Goal: Information Seeking & Learning: Learn about a topic

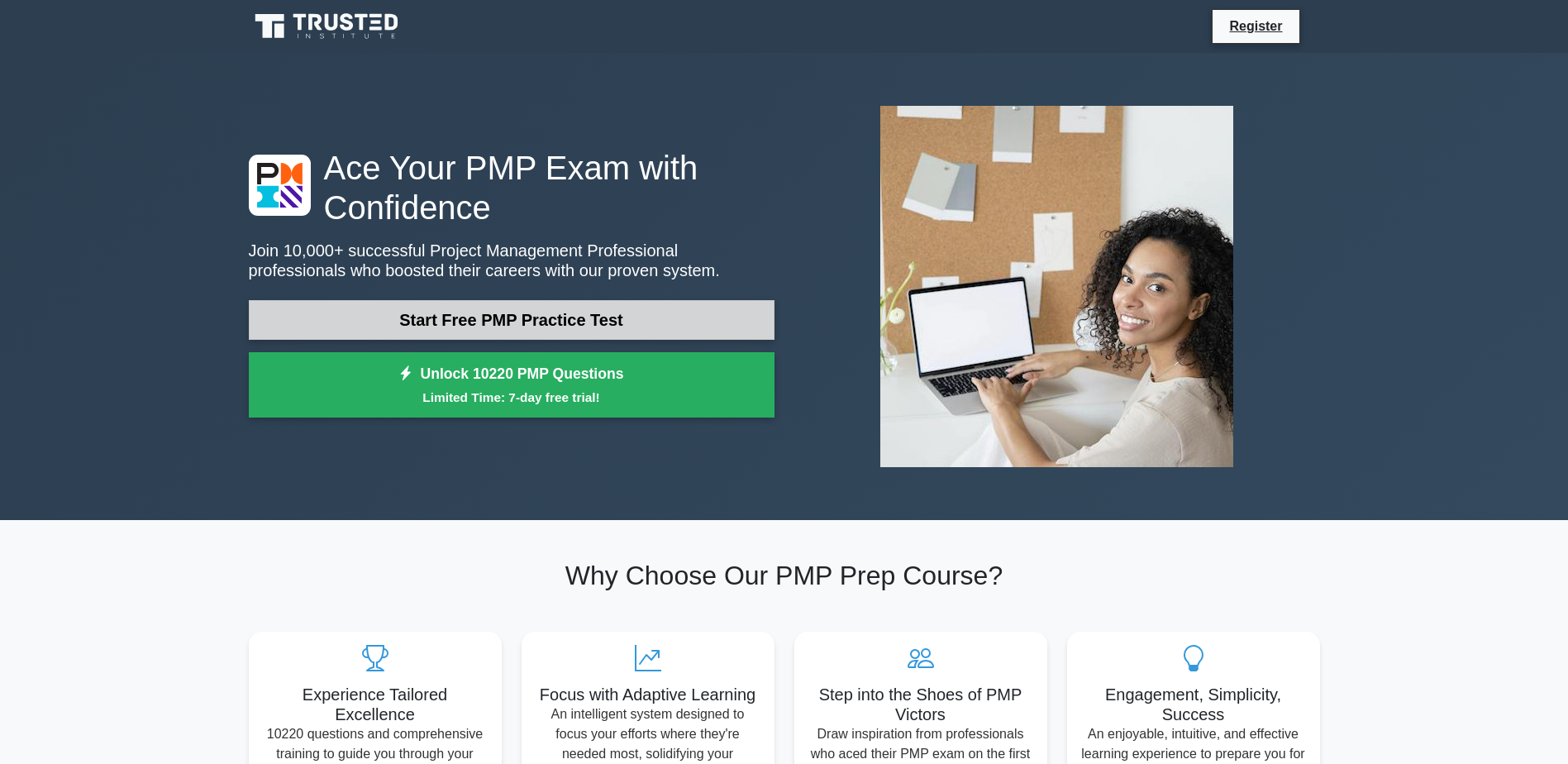
click at [528, 316] on link "Start Free PMP Practice Test" at bounding box center [511, 320] width 526 height 40
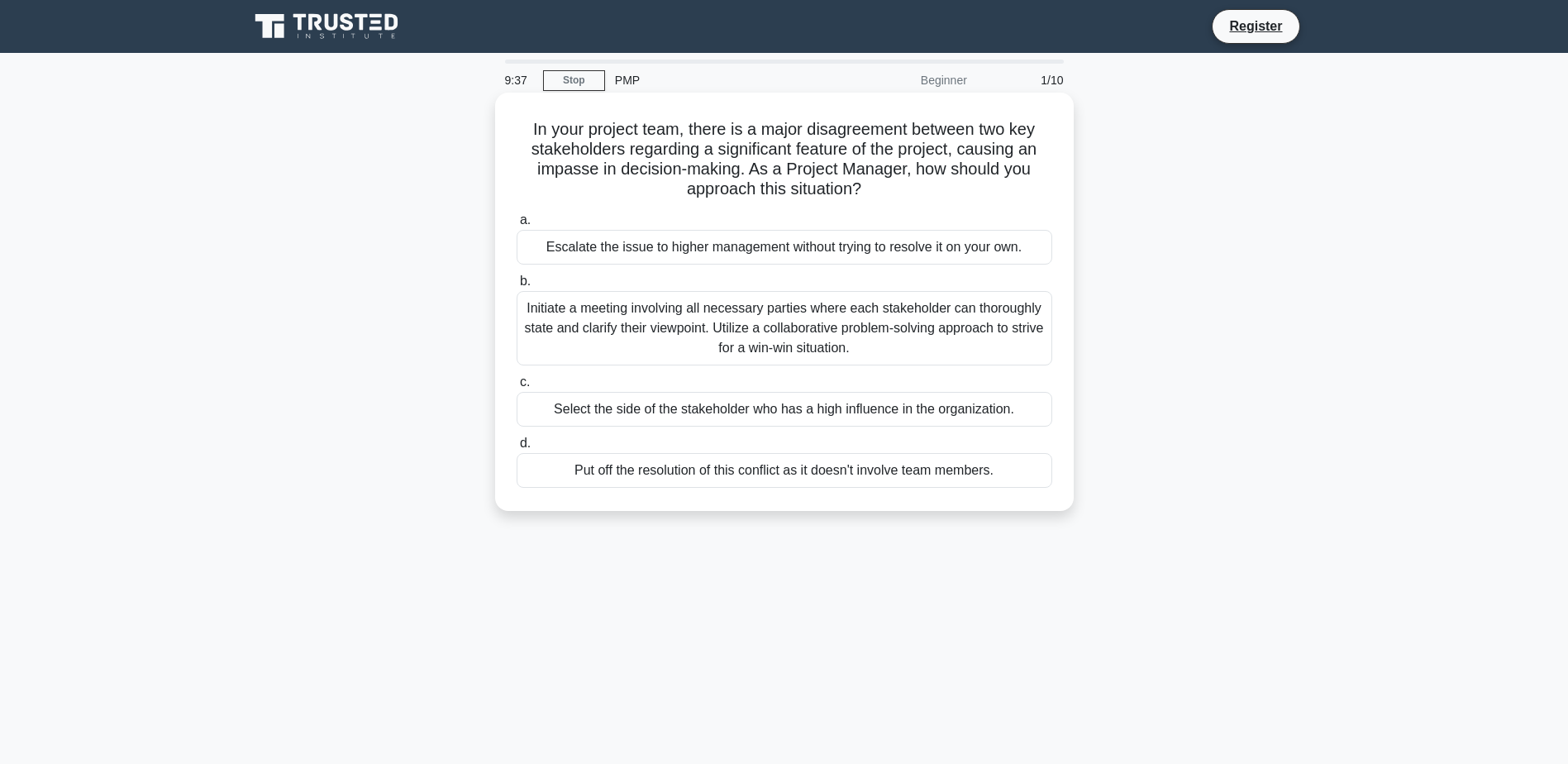
click at [690, 340] on div "Initiate a meeting involving all necessary parties where each stakeholder can t…" at bounding box center [784, 328] width 535 height 74
click at [517, 287] on input "b. Initiate a meeting involving all necessary parties where each stakeholder ca…" at bounding box center [517, 281] width 0 height 11
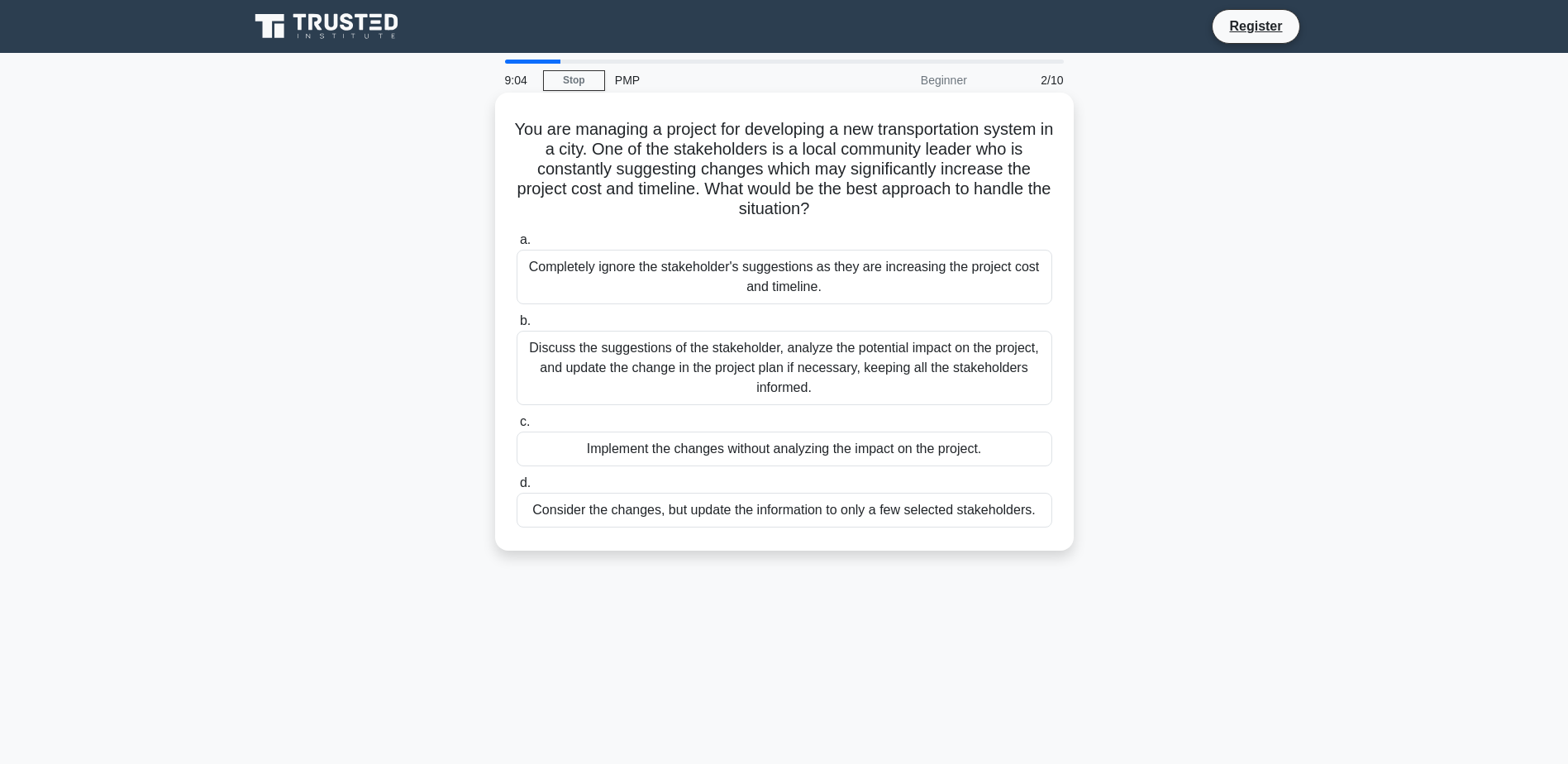
click at [822, 382] on div "Discuss the suggestions of the stakeholder, analyze the potential impact on the…" at bounding box center [784, 368] width 535 height 74
click at [517, 327] on input "b. Discuss the suggestions of the stakeholder, analyze the potential impact on …" at bounding box center [517, 321] width 0 height 11
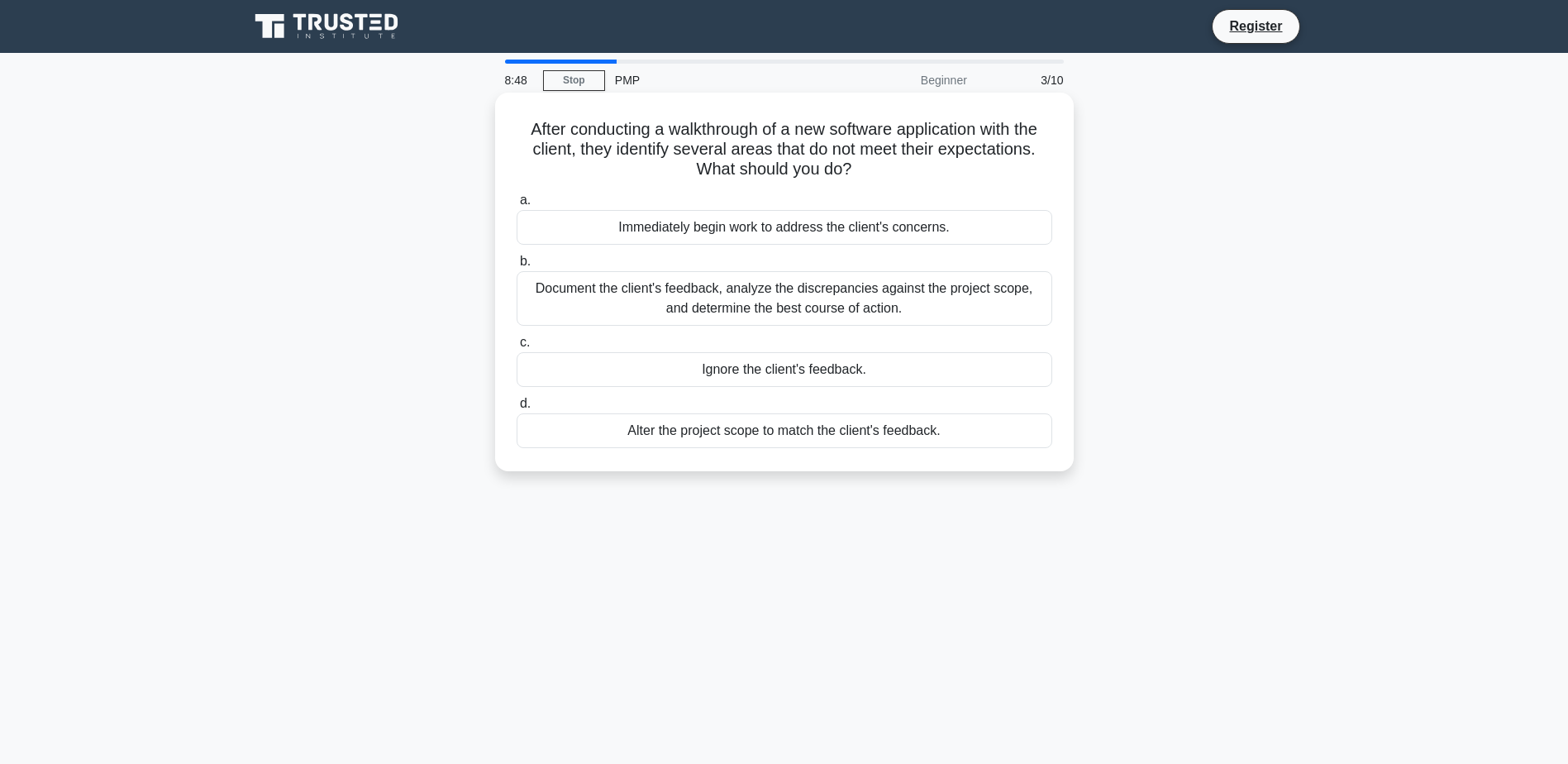
click at [573, 280] on div "Document the client's feedback, analyze the discrepancies against the project s…" at bounding box center [784, 299] width 535 height 55
click at [517, 267] on input "b. Document the client's feedback, analyze the discrepancies against the projec…" at bounding box center [517, 261] width 0 height 11
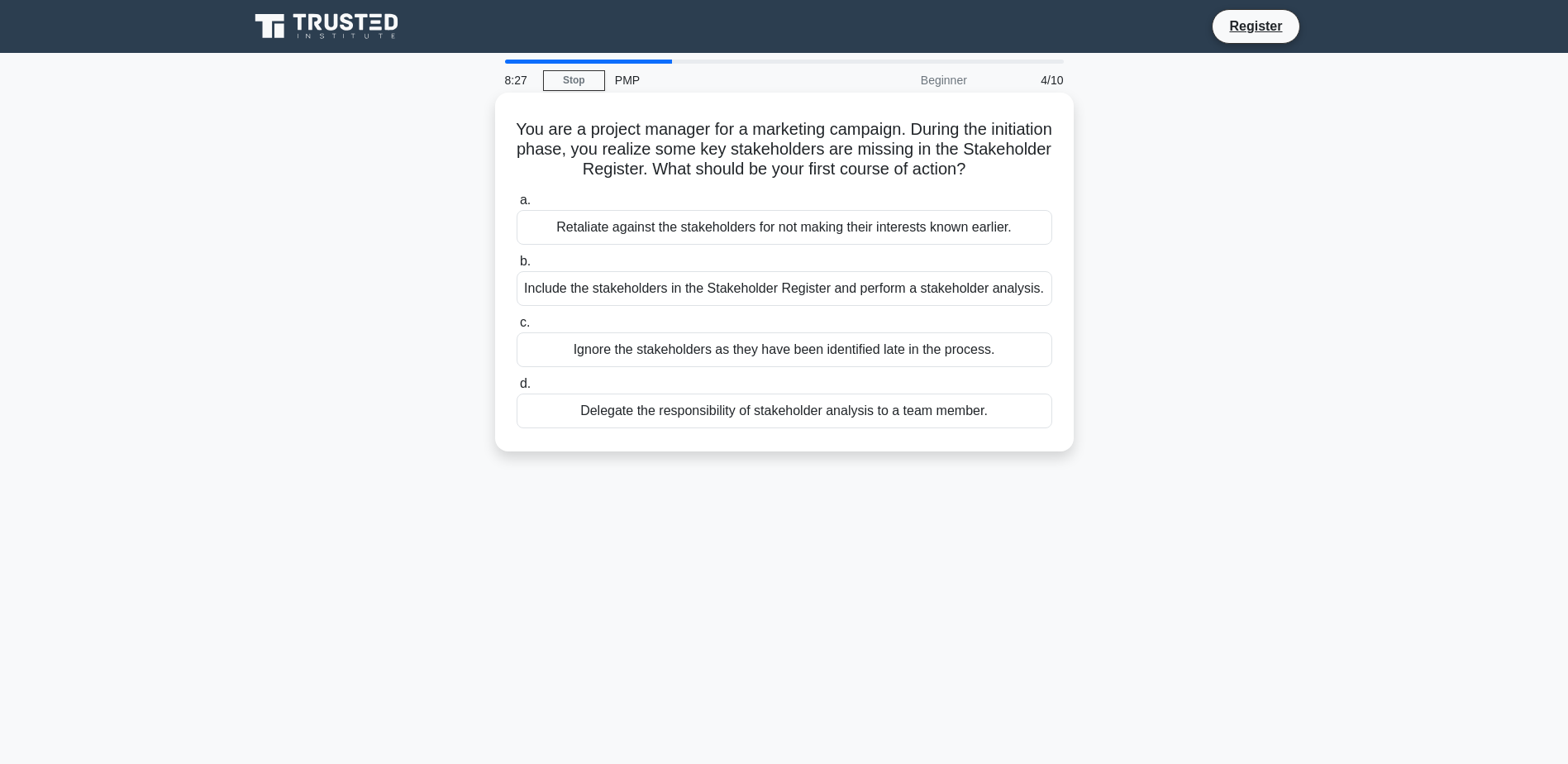
click at [622, 288] on div "Include the stakeholders in the Stakeholder Register and perform a stakeholder …" at bounding box center [784, 289] width 535 height 35
click at [517, 267] on input "b. Include the stakeholders in the Stakeholder Register and perform a stakehold…" at bounding box center [517, 261] width 0 height 11
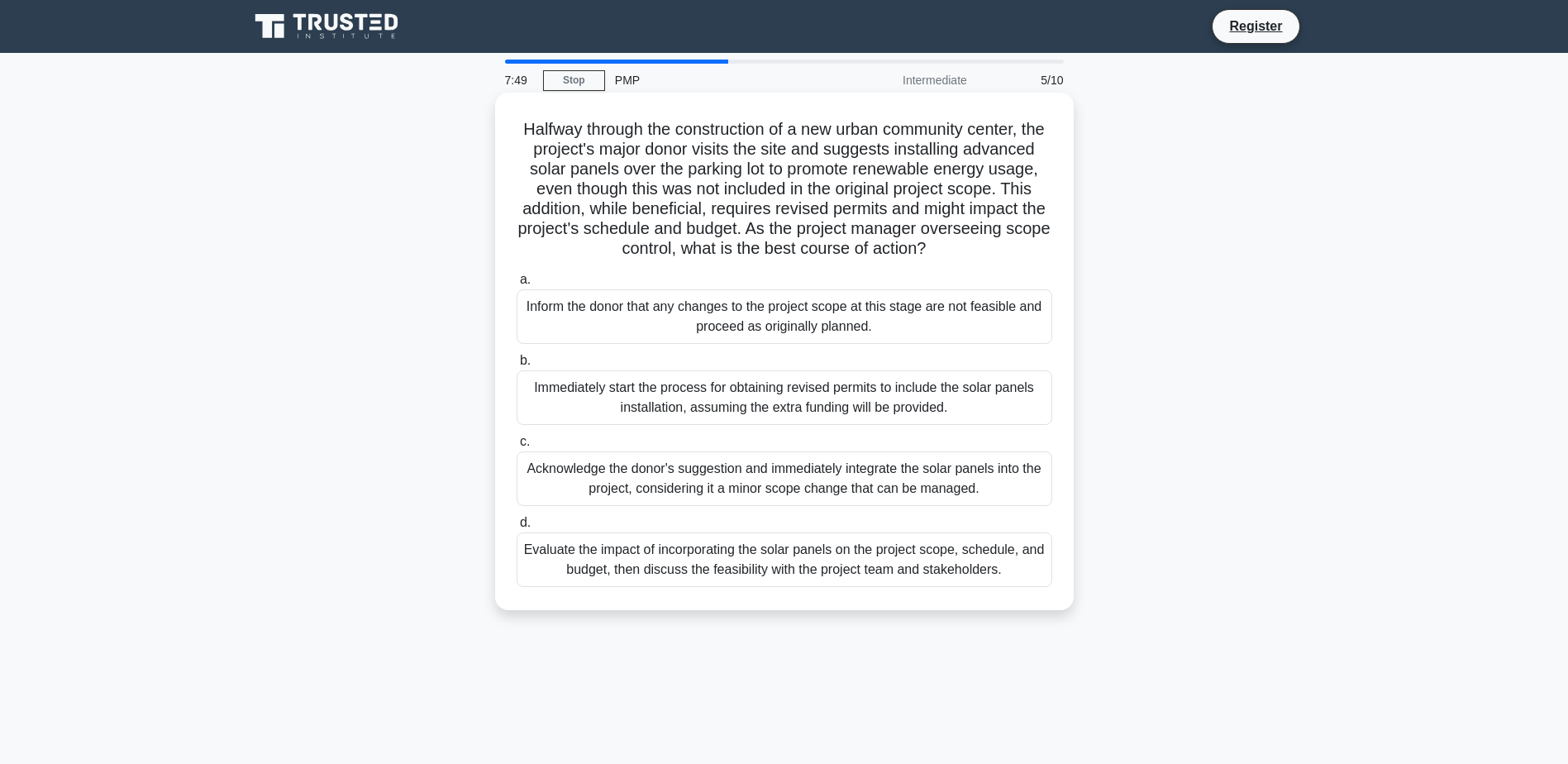
click at [753, 579] on div "Evaluate the impact of incorporating the solar panels on the project scope, sch…" at bounding box center [784, 560] width 535 height 55
click at [517, 529] on input "d. Evaluate the impact of incorporating the solar panels on the project scope, …" at bounding box center [517, 523] width 0 height 11
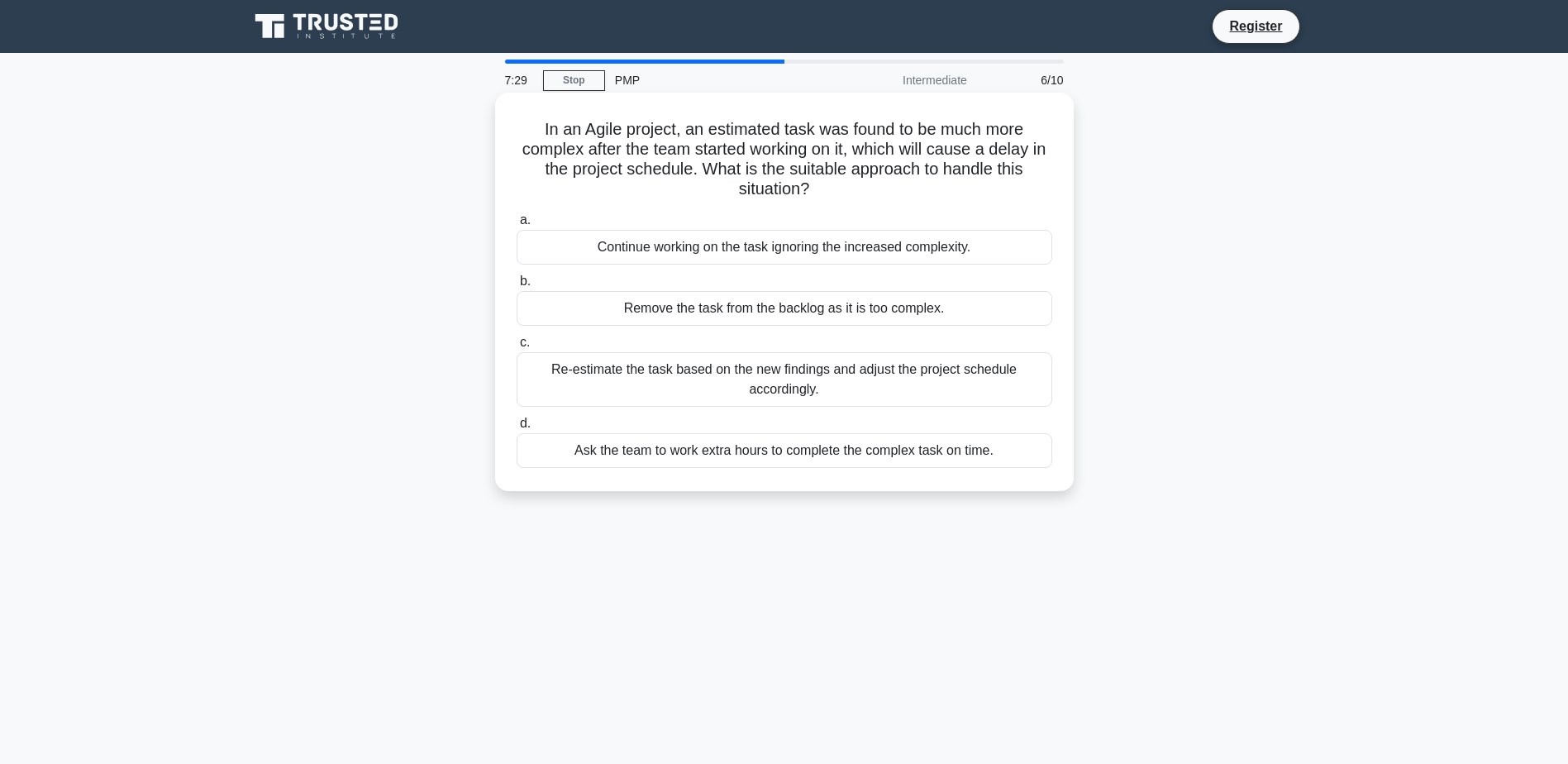
click at [774, 386] on div "Re-estimate the task based on the new findings and adjust the project schedule …" at bounding box center [784, 380] width 535 height 55
click at [517, 348] on input "c. Re-estimate the task based on the new findings and adjust the project schedu…" at bounding box center [517, 342] width 0 height 11
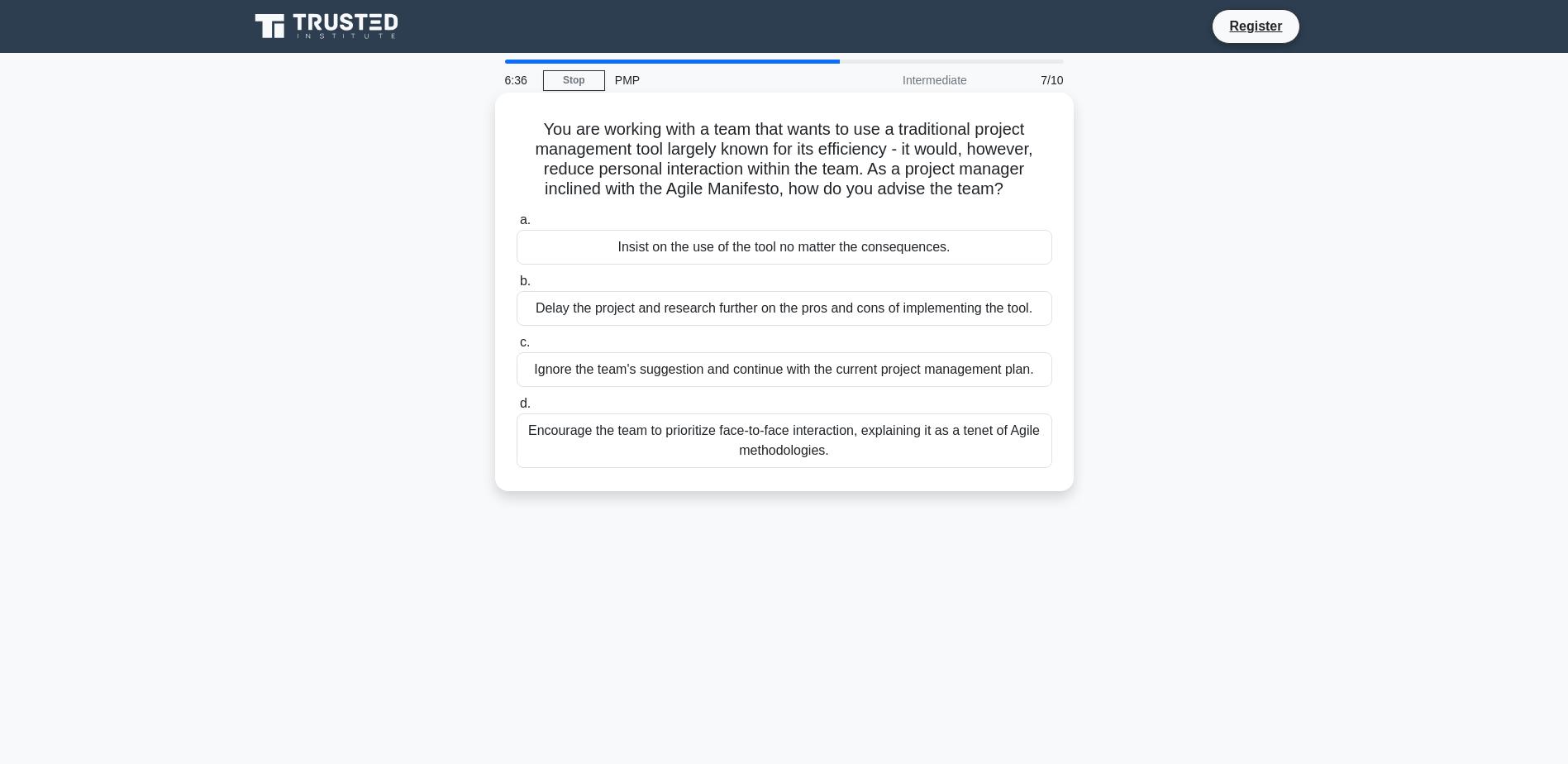
click at [769, 438] on div "Encourage the team to prioritize face-to-face interaction, explaining it as a t…" at bounding box center [784, 441] width 535 height 55
click at [517, 410] on input "d. Encourage the team to prioritize face-to-face interaction, explaining it as …" at bounding box center [517, 404] width 0 height 11
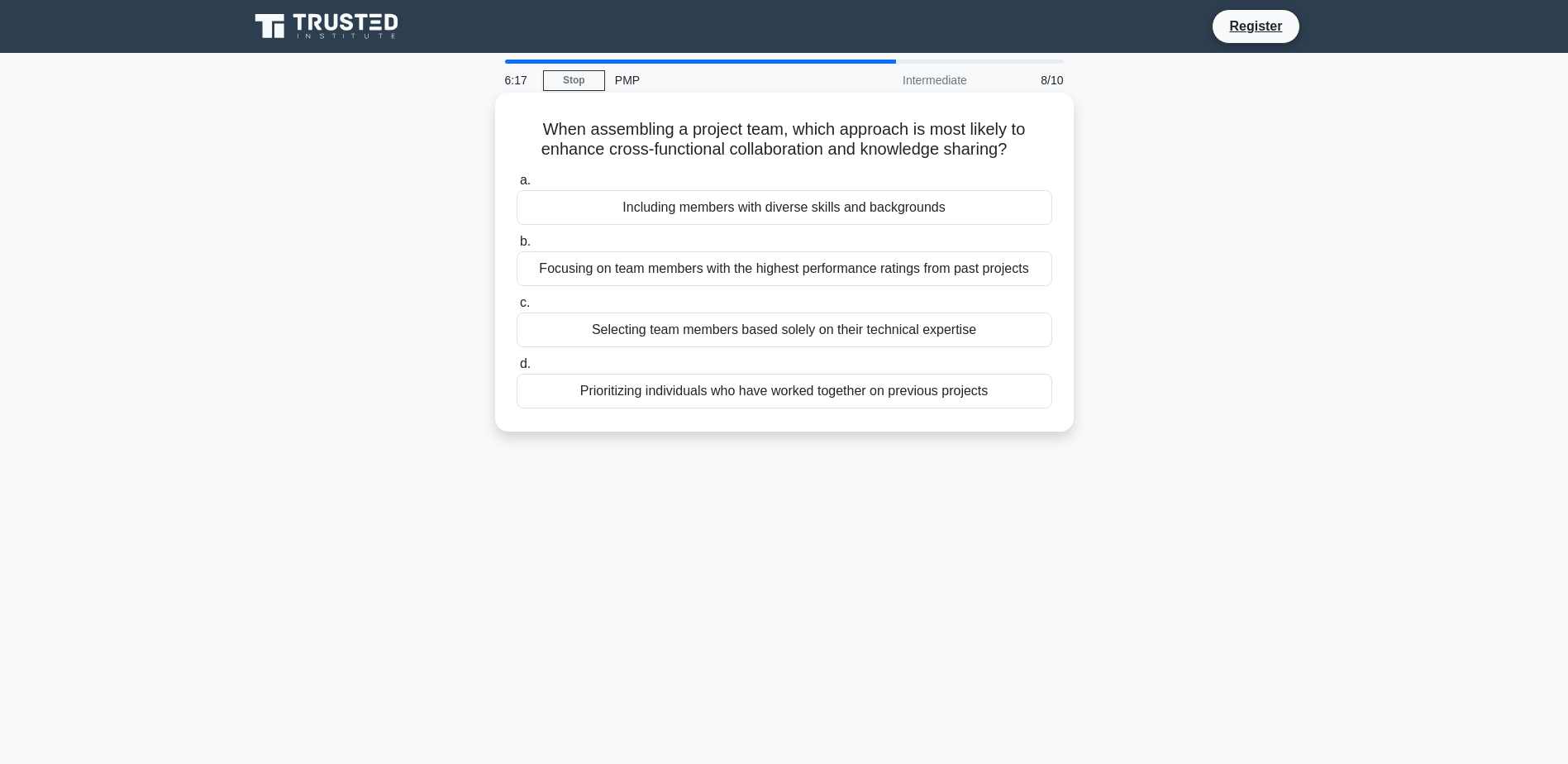
click at [813, 209] on div "Including members with diverse skills and backgrounds" at bounding box center [784, 208] width 535 height 35
click at [517, 186] on input "a. Including members with diverse skills and backgrounds" at bounding box center [517, 181] width 0 height 11
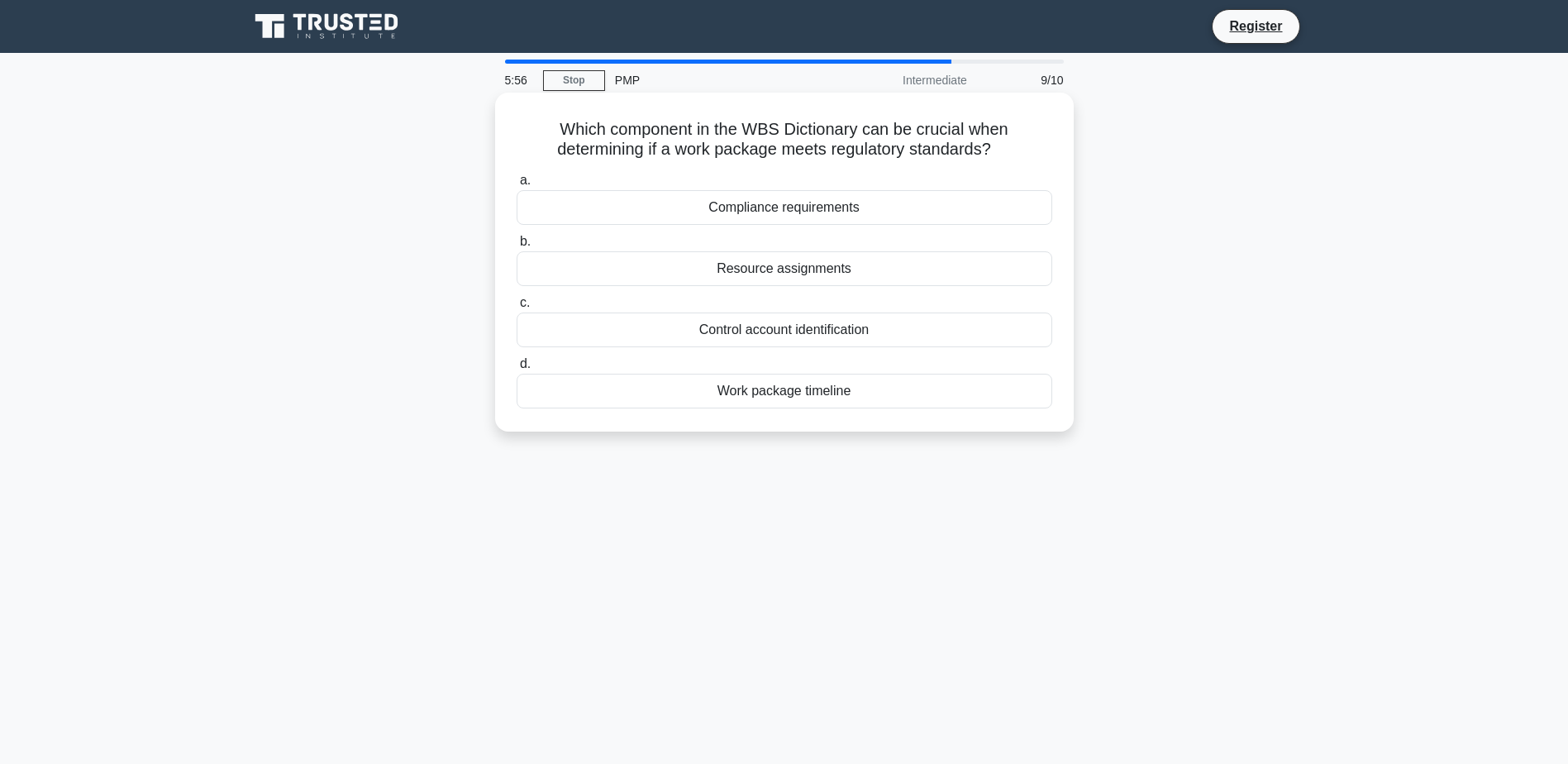
click at [858, 205] on div "Compliance requirements" at bounding box center [784, 208] width 535 height 35
click at [517, 186] on input "a. Compliance requirements" at bounding box center [517, 181] width 0 height 11
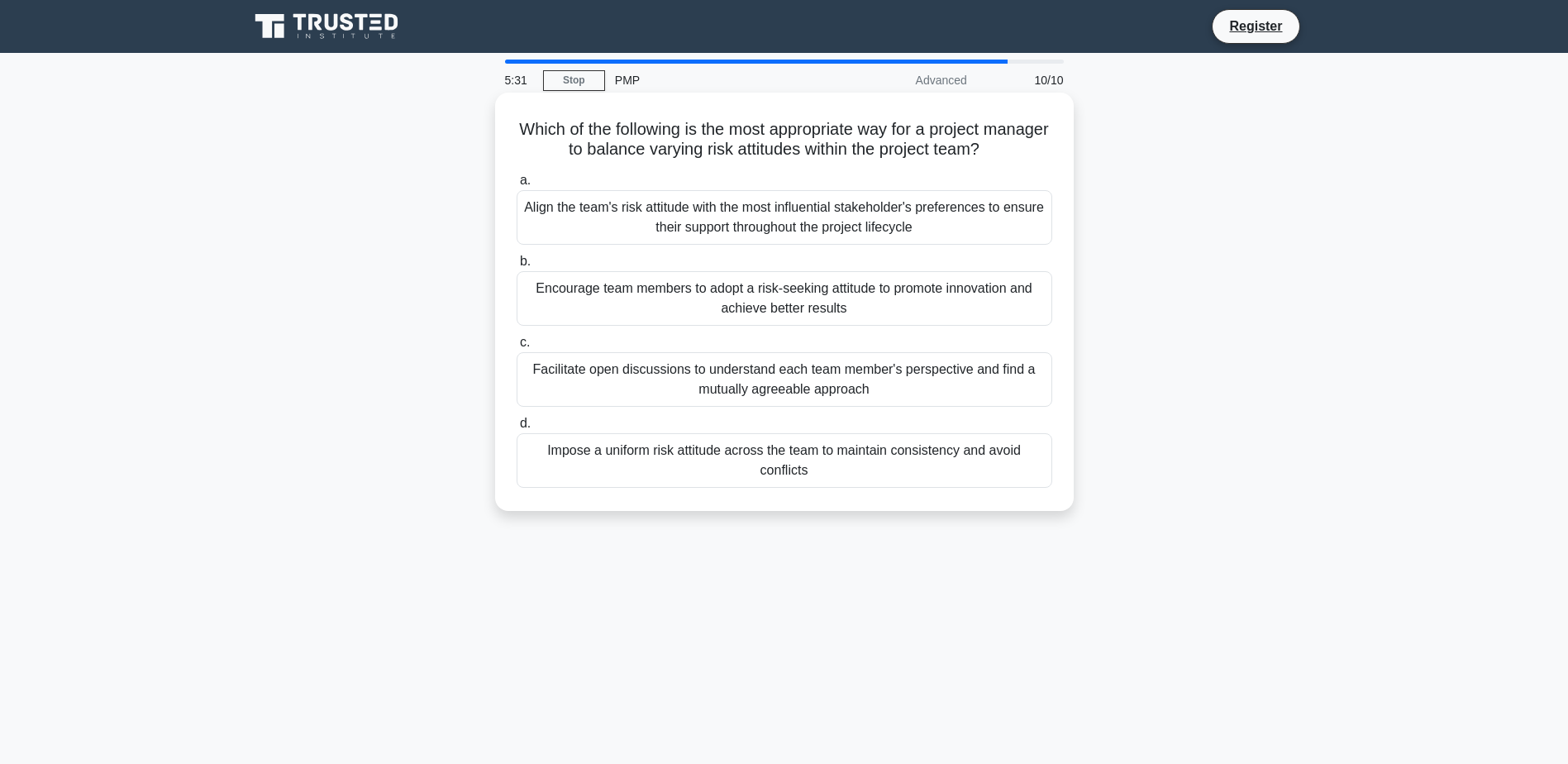
click at [756, 374] on div "Facilitate open discussions to understand each team member's perspective and fi…" at bounding box center [784, 380] width 535 height 55
click at [517, 348] on input "c. Facilitate open discussions to understand each team member's perspective and…" at bounding box center [517, 342] width 0 height 11
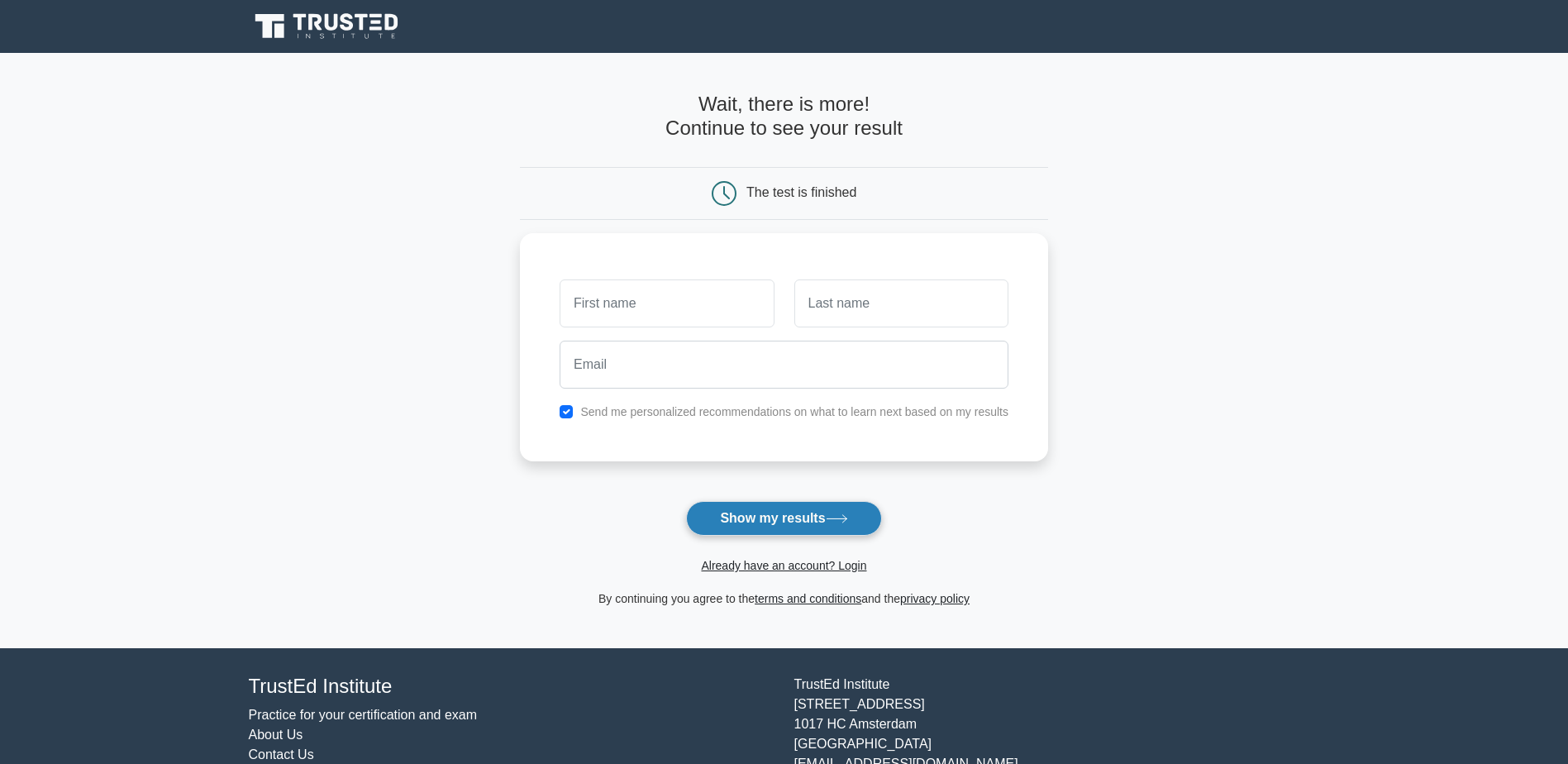
click at [764, 516] on button "Show my results" at bounding box center [784, 519] width 195 height 35
click at [379, 512] on main "Wait, there is more! Continue to see your result The test is finished and the" at bounding box center [784, 350] width 1568 height 595
click at [582, 300] on input "text" at bounding box center [667, 299] width 215 height 48
type input "[PERSON_NAME]"
type input "Borne"
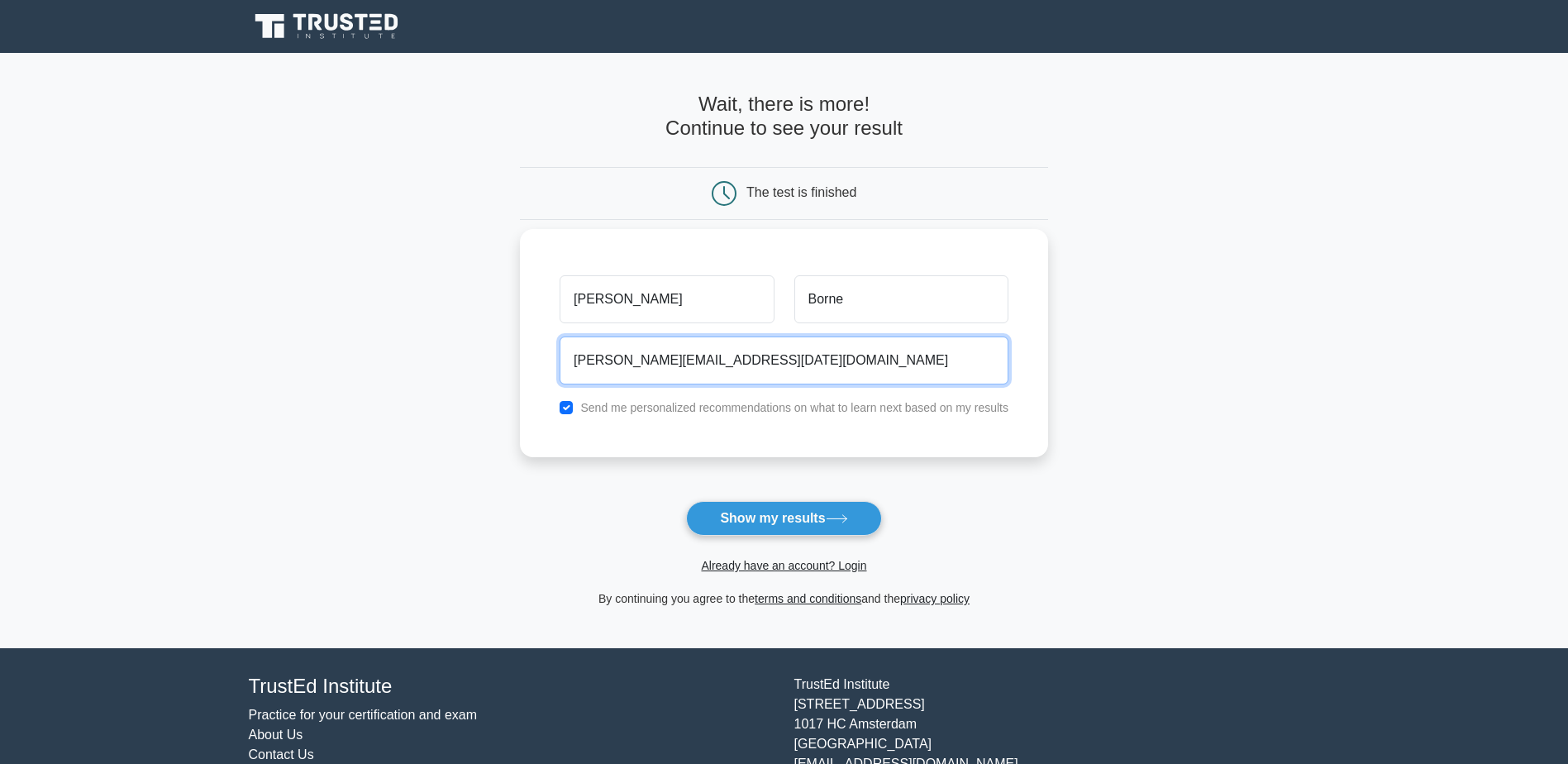
type input "[PERSON_NAME][EMAIL_ADDRESS][DATE][DOMAIN_NAME]"
click at [567, 410] on input "checkbox" at bounding box center [567, 408] width 14 height 14
checkbox input "false"
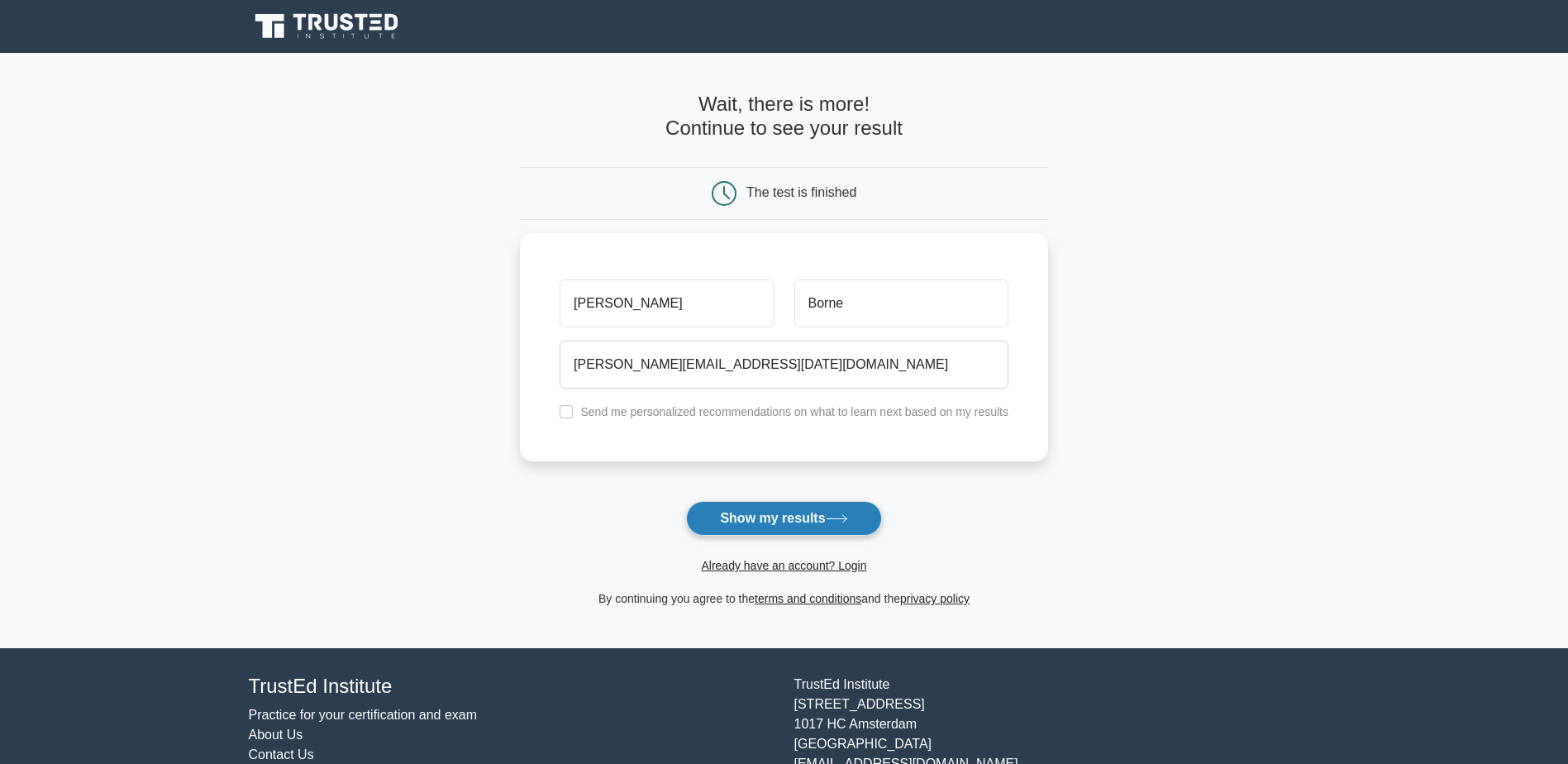
click at [733, 519] on button "Show my results" at bounding box center [784, 519] width 195 height 35
